Goal: Task Accomplishment & Management: Complete application form

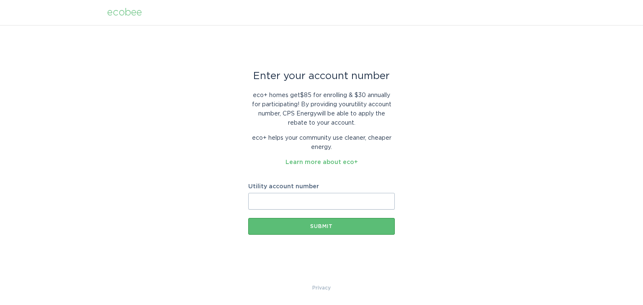
click at [266, 203] on input "Utility account number" at bounding box center [321, 201] width 146 height 17
type input "3005514778"
click at [246, 241] on div "Enter your account number eco+ homes get $85 for enrolling & $30 annually for p…" at bounding box center [321, 154] width 643 height 258
click at [292, 228] on div "Submit" at bounding box center [321, 226] width 138 height 5
